Goal: Check status: Check status

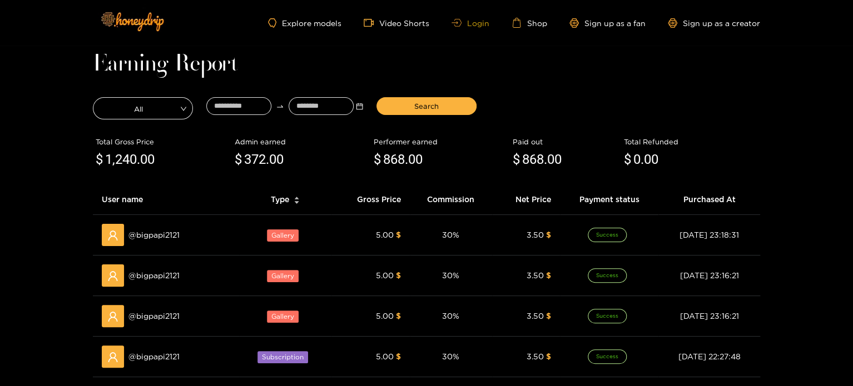
click at [474, 21] on link "Login" at bounding box center [470, 23] width 38 height 8
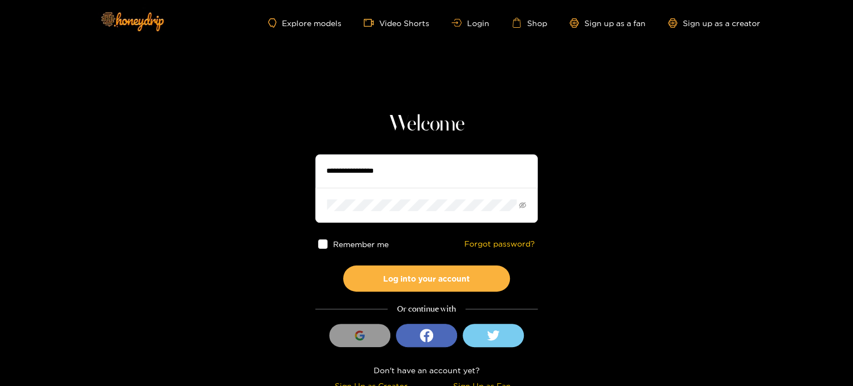
click at [423, 167] on input "text" at bounding box center [426, 171] width 222 height 33
paste input "**********"
type input "**********"
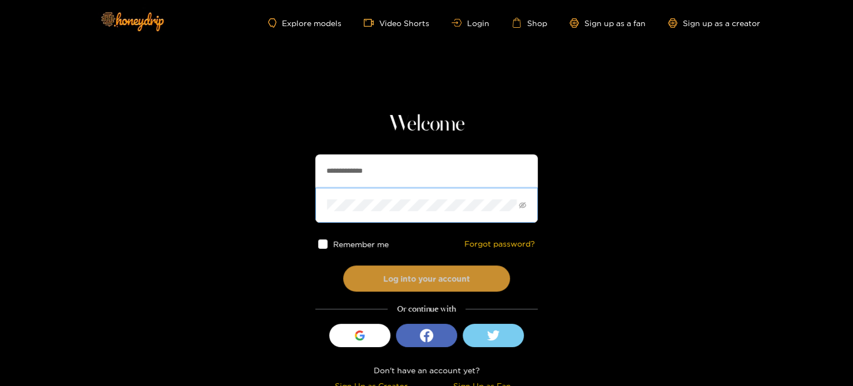
click at [360, 286] on button "Log into your account" at bounding box center [426, 279] width 167 height 26
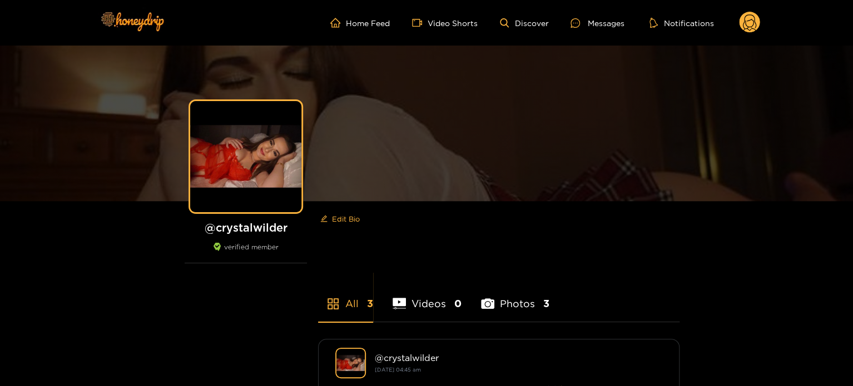
click at [752, 18] on circle at bounding box center [749, 22] width 21 height 21
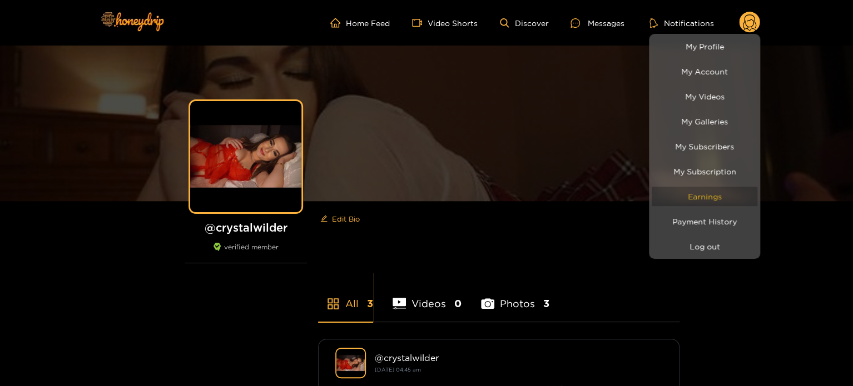
click at [706, 199] on link "Earnings" at bounding box center [705, 196] width 106 height 19
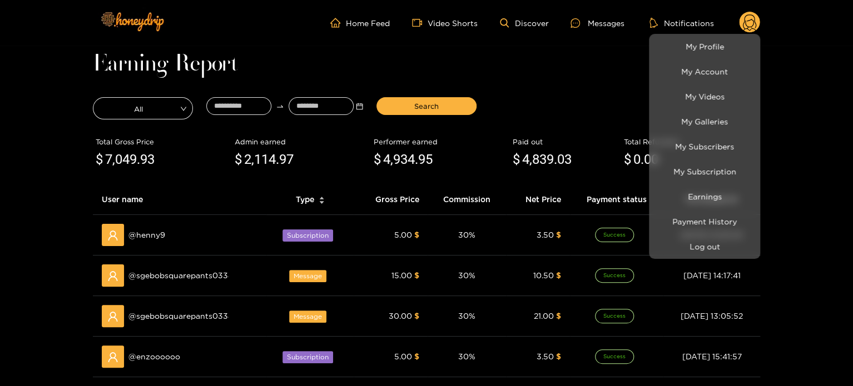
click at [236, 102] on div at bounding box center [426, 193] width 853 height 386
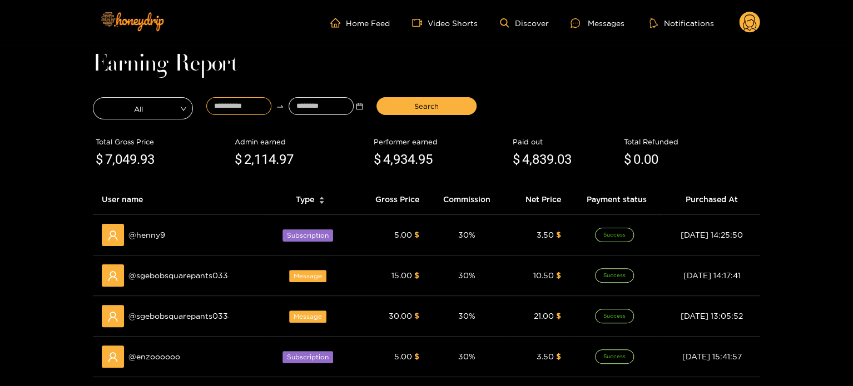
click at [236, 102] on input at bounding box center [238, 106] width 65 height 18
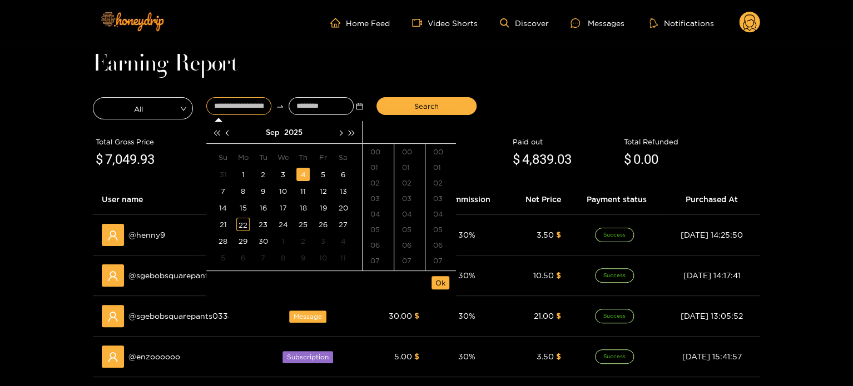
click at [305, 171] on div "4" at bounding box center [302, 174] width 13 height 13
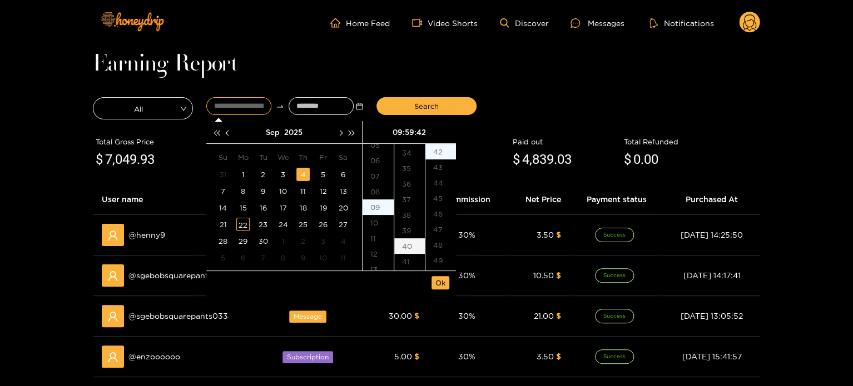
click at [406, 243] on div "40" at bounding box center [409, 247] width 31 height 16
click at [443, 153] on div "00" at bounding box center [440, 152] width 31 height 16
type input "**********"
click at [446, 282] on button "Ok" at bounding box center [440, 282] width 18 height 13
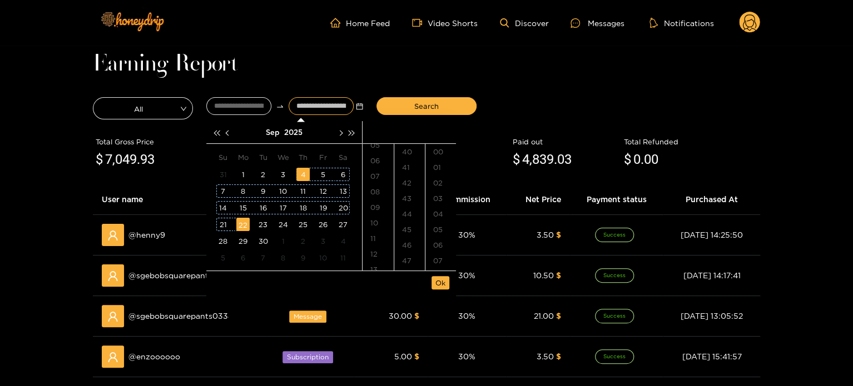
click at [242, 225] on div "22" at bounding box center [242, 224] width 13 height 13
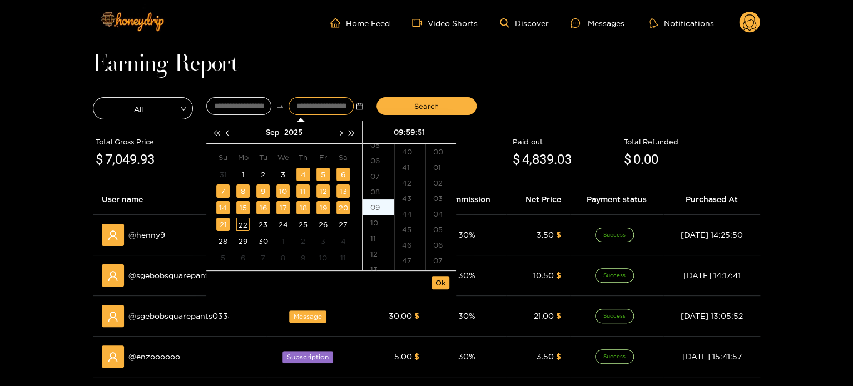
scroll to position [794, 0]
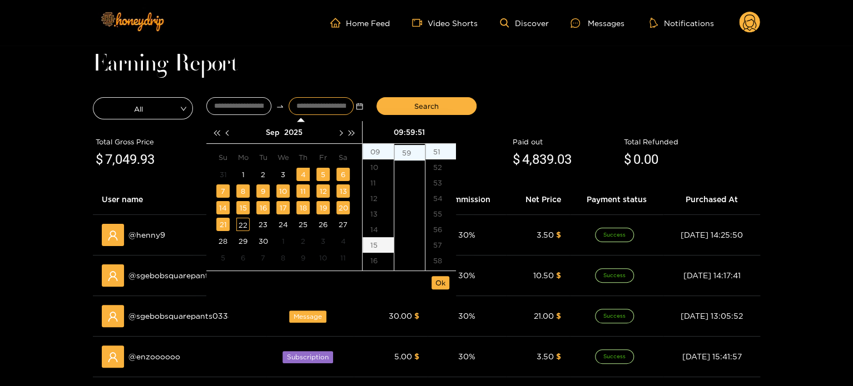
type input "**********"
click at [434, 278] on button "Ok" at bounding box center [440, 282] width 18 height 13
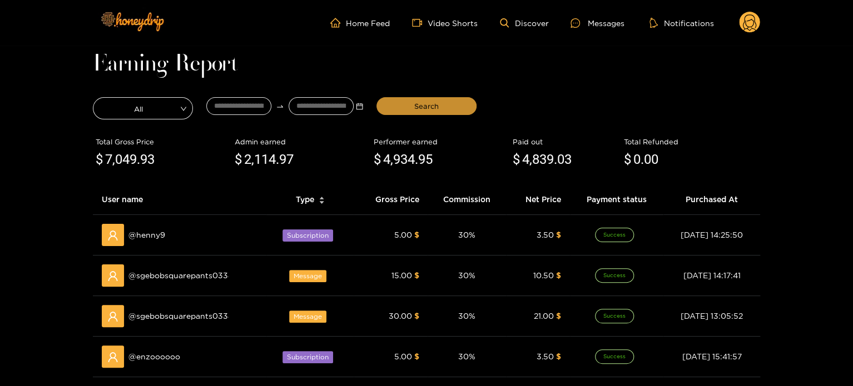
click at [428, 104] on span "Search" at bounding box center [426, 106] width 24 height 11
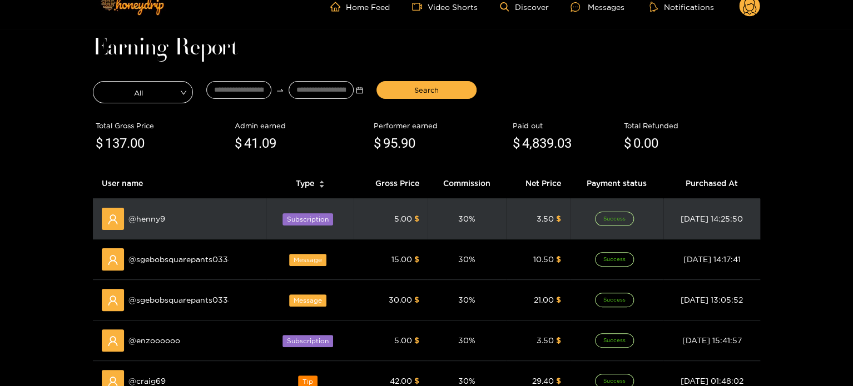
scroll to position [0, 0]
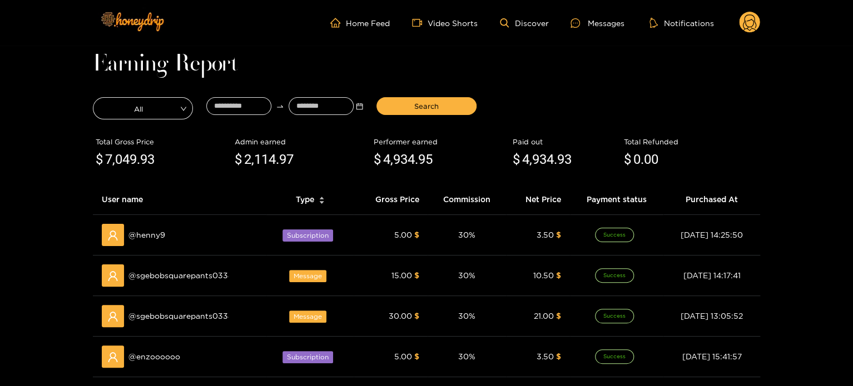
click at [745, 21] on circle at bounding box center [749, 22] width 21 height 21
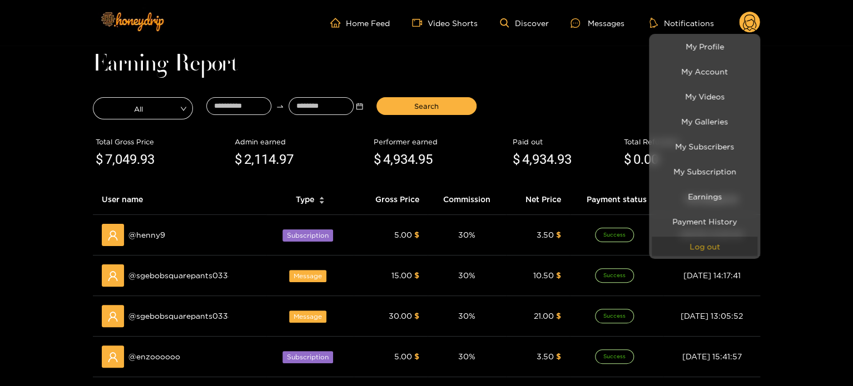
click at [706, 249] on button "Log out" at bounding box center [705, 246] width 106 height 19
